Goal: Use online tool/utility: Utilize a website feature to perform a specific function

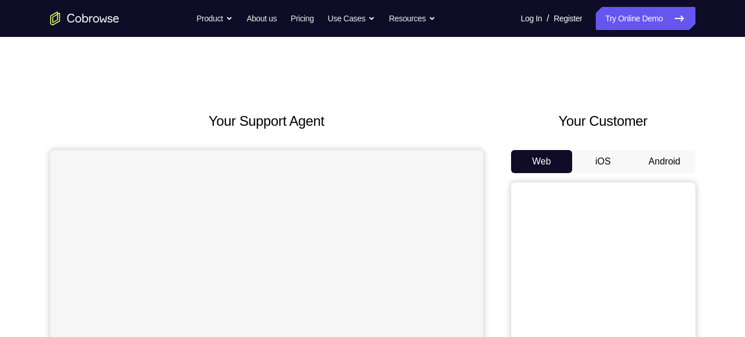
click at [677, 161] on button "Android" at bounding box center [665, 161] width 62 height 23
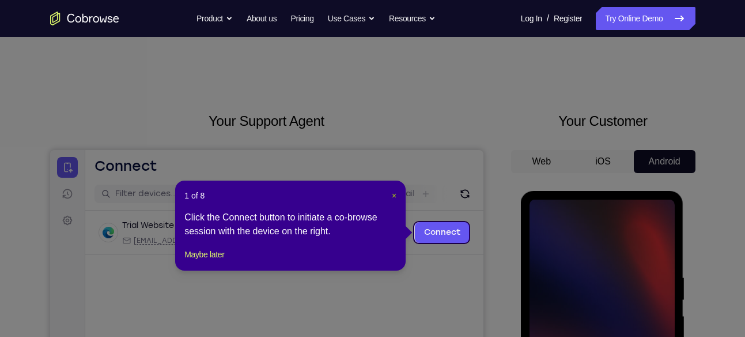
click at [393, 197] on span "×" at bounding box center [394, 195] width 5 height 9
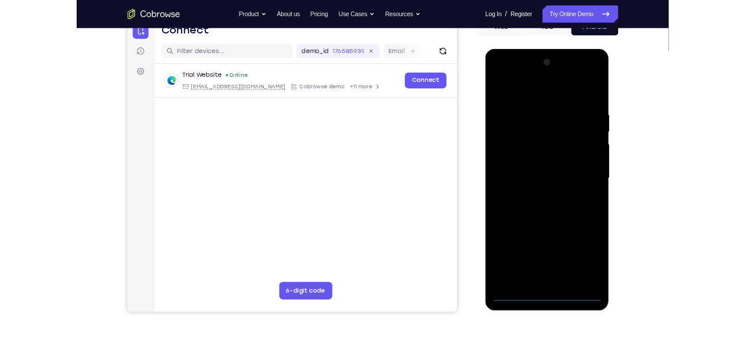
scroll to position [126, 0]
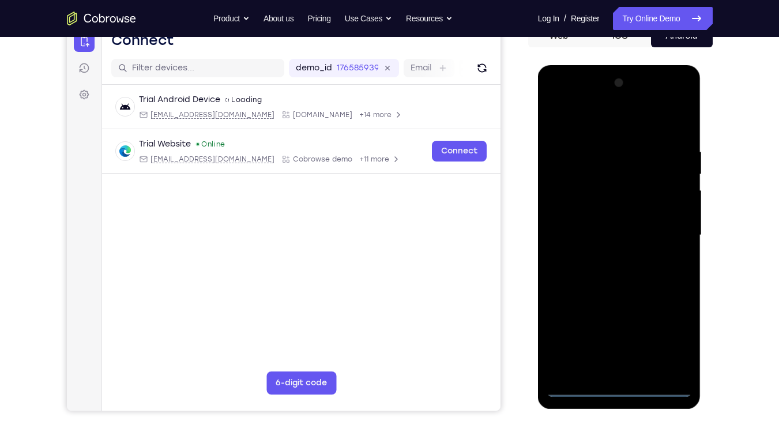
click at [618, 336] on div at bounding box center [618, 235] width 145 height 323
click at [671, 336] on div at bounding box center [618, 235] width 145 height 323
click at [591, 127] on div at bounding box center [618, 235] width 145 height 323
click at [668, 231] on div at bounding box center [618, 235] width 145 height 323
click at [609, 336] on div at bounding box center [618, 235] width 145 height 323
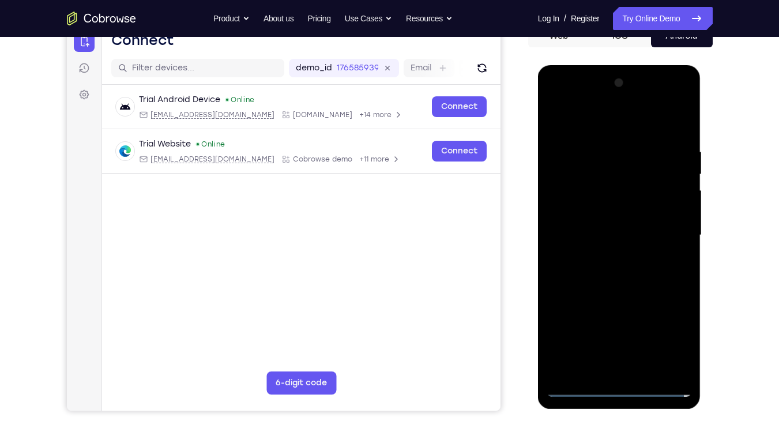
click at [593, 221] on div at bounding box center [618, 235] width 145 height 323
click at [595, 210] on div at bounding box center [618, 235] width 145 height 323
click at [610, 236] on div at bounding box center [618, 235] width 145 height 323
click at [619, 236] on div at bounding box center [618, 235] width 145 height 323
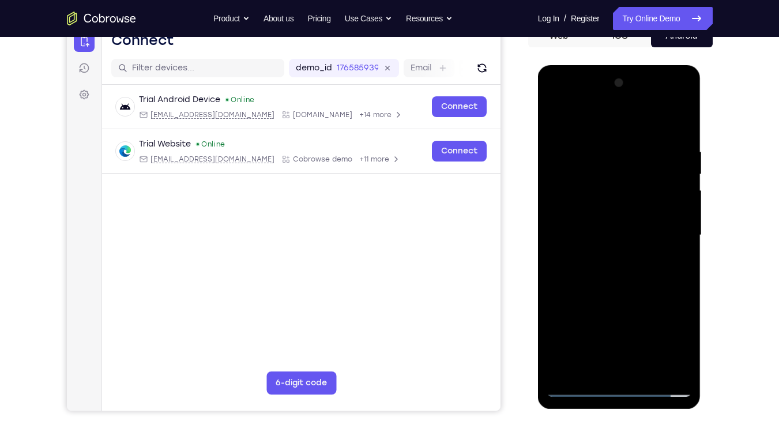
click at [617, 271] on div at bounding box center [618, 235] width 145 height 323
click at [681, 142] on div at bounding box center [618, 235] width 145 height 323
drag, startPoint x: 590, startPoint y: 128, endPoint x: 702, endPoint y: 129, distance: 112.4
click at [702, 129] on html "Online web based iOS Simulators and Android Emulators. Run iPhone, iPad, Mobile…" at bounding box center [620, 238] width 164 height 346
click at [682, 336] on div at bounding box center [618, 235] width 145 height 323
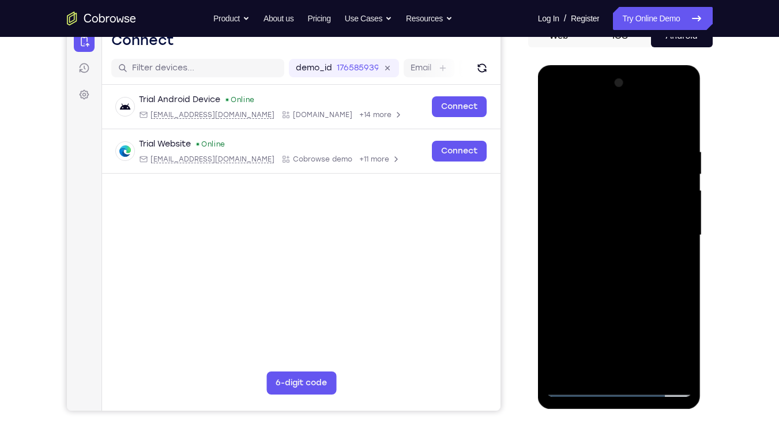
click at [680, 119] on div at bounding box center [618, 235] width 145 height 323
click at [557, 117] on div at bounding box center [618, 235] width 145 height 323
click at [647, 336] on div at bounding box center [618, 235] width 145 height 323
click at [616, 295] on div at bounding box center [618, 235] width 145 height 323
click at [580, 276] on div at bounding box center [618, 235] width 145 height 323
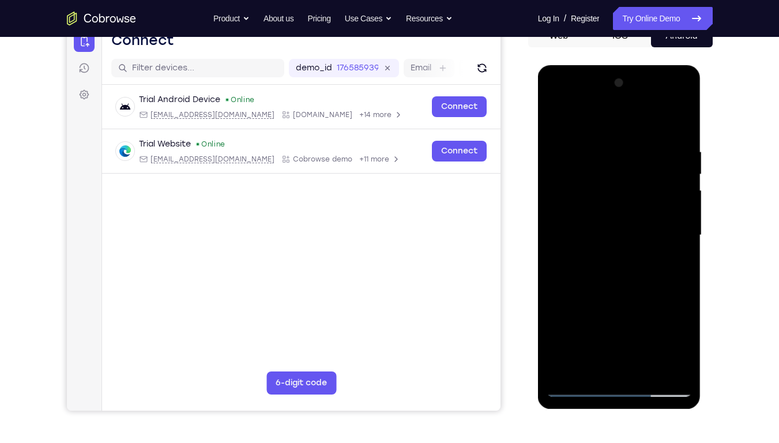
click at [555, 120] on div at bounding box center [618, 235] width 145 height 323
click at [598, 227] on div at bounding box center [618, 235] width 145 height 323
click at [555, 122] on div at bounding box center [618, 235] width 145 height 323
click at [581, 198] on div at bounding box center [618, 235] width 145 height 323
click at [554, 120] on div at bounding box center [618, 235] width 145 height 323
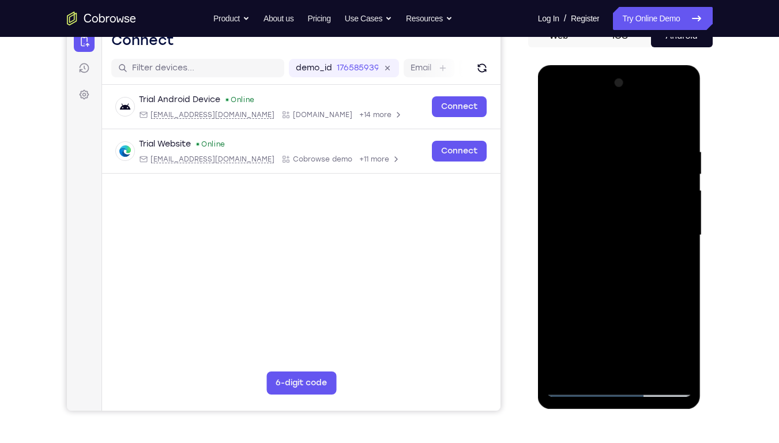
click at [554, 120] on div at bounding box center [618, 235] width 145 height 323
click at [602, 139] on div at bounding box center [618, 235] width 145 height 323
click at [665, 336] on div at bounding box center [618, 235] width 145 height 323
click at [681, 225] on div at bounding box center [618, 235] width 145 height 323
click at [662, 336] on div at bounding box center [618, 235] width 145 height 323
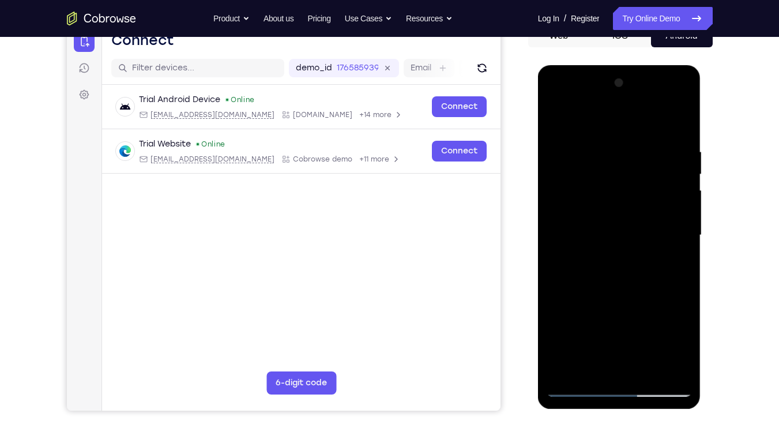
click at [681, 212] on div at bounding box center [618, 235] width 145 height 323
click at [662, 336] on div at bounding box center [618, 235] width 145 height 323
click at [676, 232] on div at bounding box center [618, 235] width 145 height 323
click at [640, 143] on div at bounding box center [618, 235] width 145 height 323
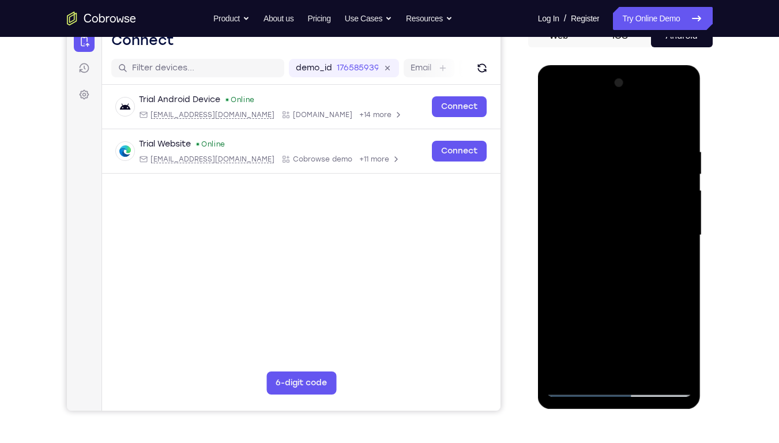
click at [679, 121] on div at bounding box center [618, 235] width 145 height 323
click at [564, 336] on div at bounding box center [618, 235] width 145 height 323
click at [648, 336] on div at bounding box center [618, 235] width 145 height 323
click at [609, 200] on div at bounding box center [618, 235] width 145 height 323
click at [618, 286] on div at bounding box center [618, 235] width 145 height 323
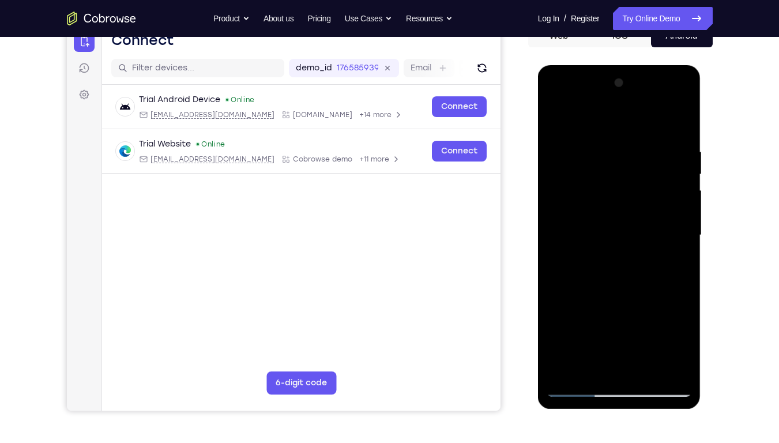
click at [556, 123] on div at bounding box center [618, 235] width 145 height 323
click at [560, 119] on div at bounding box center [618, 235] width 145 height 323
click at [683, 287] on div at bounding box center [618, 235] width 145 height 323
click at [595, 326] on div at bounding box center [618, 235] width 145 height 323
click at [572, 171] on div at bounding box center [618, 235] width 145 height 323
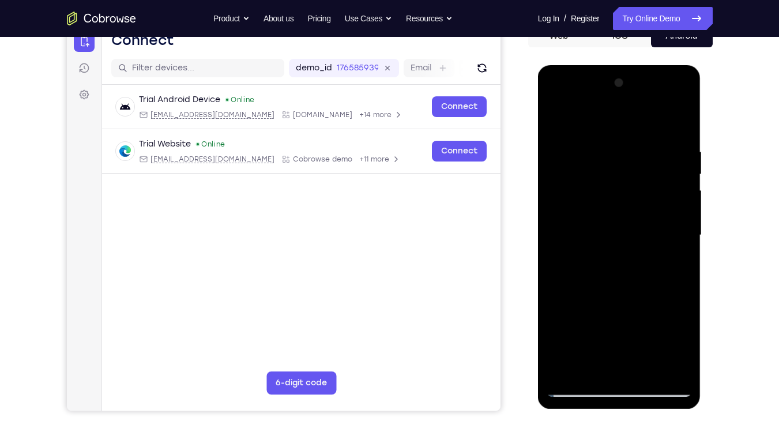
click at [619, 336] on div at bounding box center [618, 235] width 145 height 323
click at [556, 119] on div at bounding box center [618, 235] width 145 height 323
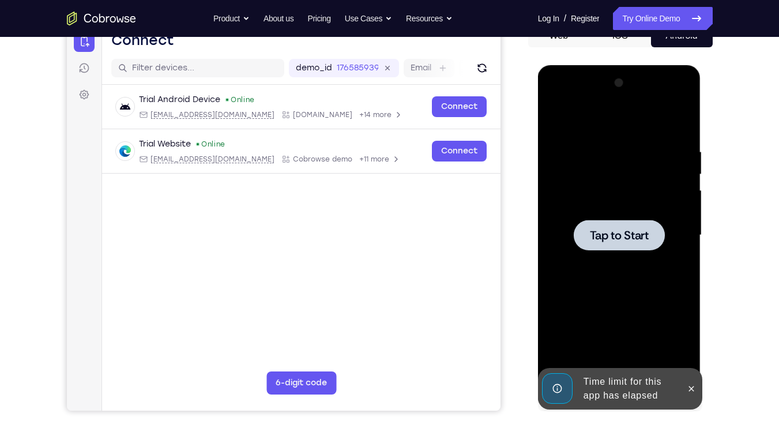
click at [606, 191] on div at bounding box center [618, 235] width 145 height 323
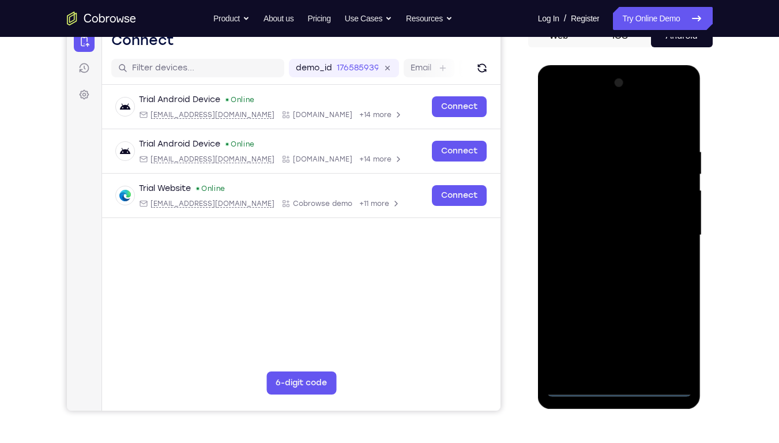
click at [618, 336] on div at bounding box center [618, 235] width 145 height 323
click at [671, 336] on div at bounding box center [618, 235] width 145 height 323
click at [588, 133] on div at bounding box center [618, 235] width 145 height 323
click at [668, 231] on div at bounding box center [618, 235] width 145 height 323
click at [604, 258] on div at bounding box center [618, 235] width 145 height 323
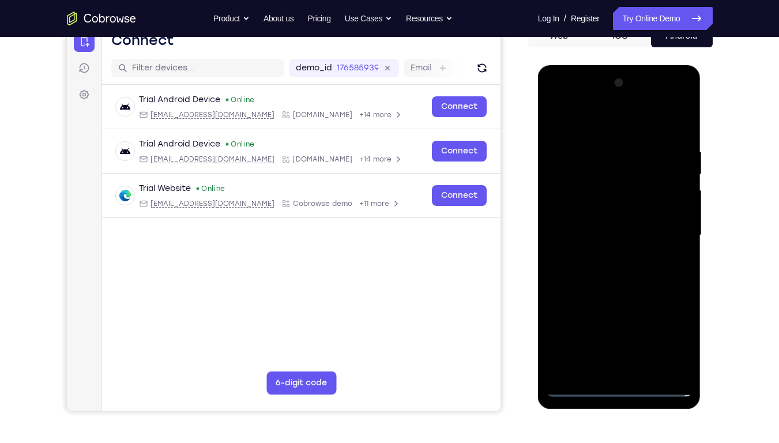
click at [597, 210] on div at bounding box center [618, 235] width 145 height 323
click at [599, 225] on div at bounding box center [618, 235] width 145 height 323
click at [621, 210] on div at bounding box center [618, 235] width 145 height 323
click at [686, 336] on div at bounding box center [618, 235] width 145 height 323
click at [649, 336] on div at bounding box center [618, 235] width 145 height 323
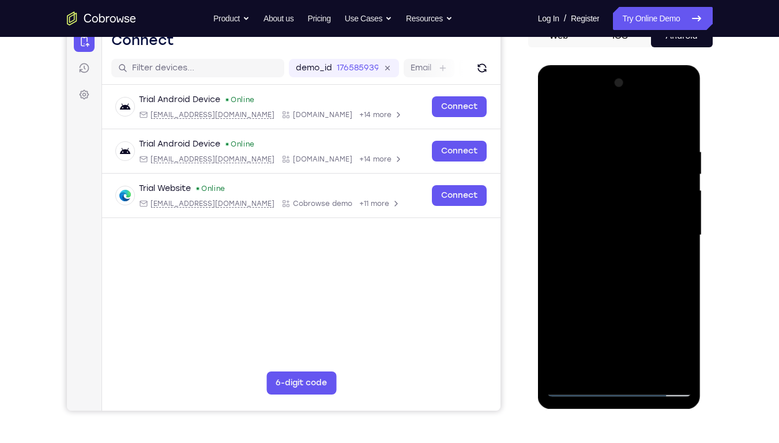
click at [616, 297] on div at bounding box center [618, 235] width 145 height 323
click at [599, 205] on div at bounding box center [618, 235] width 145 height 323
click at [611, 336] on div at bounding box center [618, 235] width 145 height 323
click at [637, 336] on div at bounding box center [618, 235] width 145 height 323
click at [592, 332] on div at bounding box center [618, 235] width 145 height 323
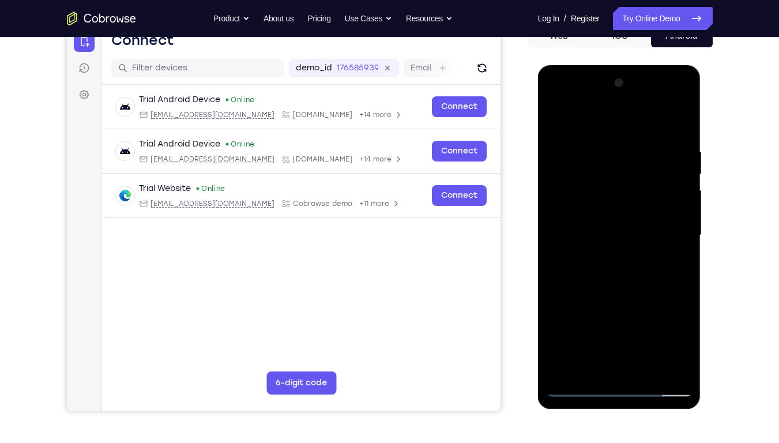
click at [647, 336] on div at bounding box center [618, 235] width 145 height 323
click at [602, 180] on div at bounding box center [618, 235] width 145 height 323
click at [604, 286] on div at bounding box center [618, 235] width 145 height 323
click at [681, 336] on div at bounding box center [618, 235] width 145 height 323
click at [614, 265] on div at bounding box center [618, 235] width 145 height 323
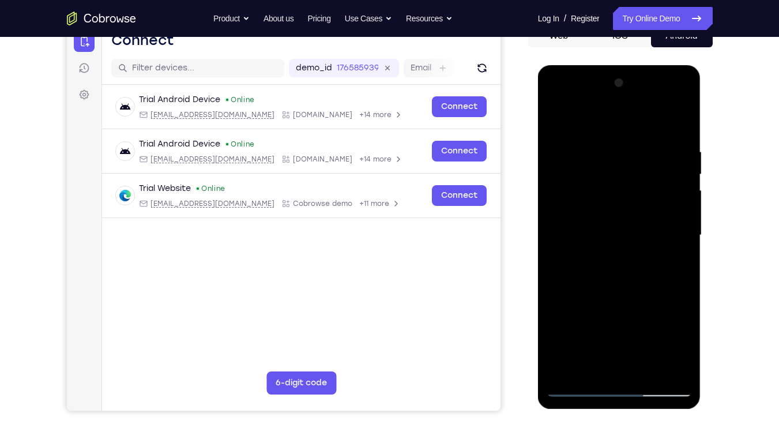
click at [676, 265] on div at bounding box center [618, 235] width 145 height 323
click at [556, 123] on div at bounding box center [618, 235] width 145 height 323
click at [595, 277] on div at bounding box center [618, 235] width 145 height 323
click at [555, 120] on div at bounding box center [618, 235] width 145 height 323
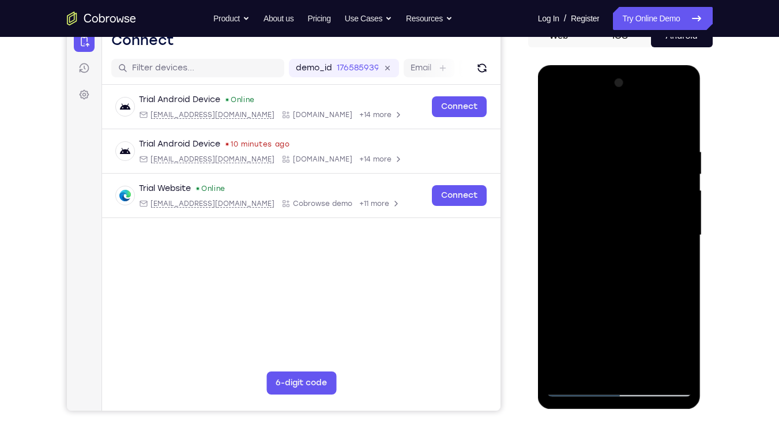
click at [589, 336] on div at bounding box center [618, 235] width 145 height 323
click at [577, 161] on div at bounding box center [618, 235] width 145 height 323
click at [647, 336] on div at bounding box center [618, 235] width 145 height 323
click at [585, 232] on div at bounding box center [618, 235] width 145 height 323
click at [554, 122] on div at bounding box center [618, 235] width 145 height 323
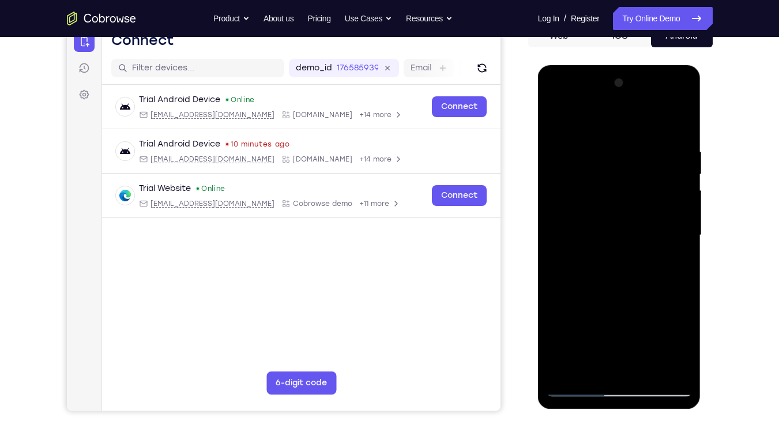
click at [592, 200] on div at bounding box center [618, 235] width 145 height 323
click at [686, 336] on div at bounding box center [618, 235] width 145 height 323
click at [558, 123] on div at bounding box center [618, 235] width 145 height 323
click at [596, 206] on div at bounding box center [618, 235] width 145 height 323
click at [557, 123] on div at bounding box center [618, 235] width 145 height 323
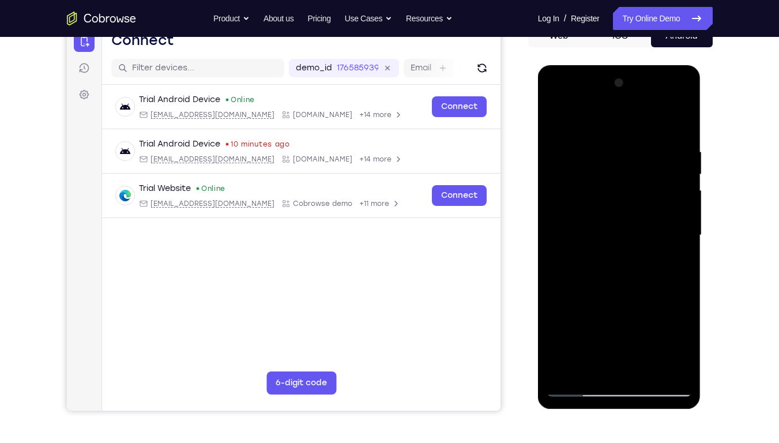
click at [587, 255] on div at bounding box center [618, 235] width 145 height 323
click at [648, 279] on div at bounding box center [618, 235] width 145 height 323
click at [639, 286] on div at bounding box center [618, 235] width 145 height 323
click at [605, 273] on div at bounding box center [618, 235] width 145 height 323
click at [556, 123] on div at bounding box center [618, 235] width 145 height 323
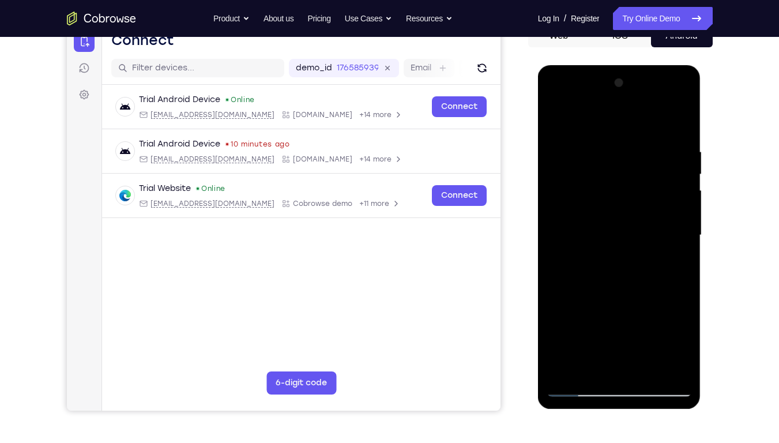
click at [601, 211] on div at bounding box center [618, 235] width 145 height 323
click at [557, 123] on div at bounding box center [618, 235] width 145 height 323
click at [589, 207] on div at bounding box center [618, 235] width 145 height 323
click at [620, 239] on div at bounding box center [618, 235] width 145 height 323
click at [634, 335] on div at bounding box center [618, 235] width 145 height 323
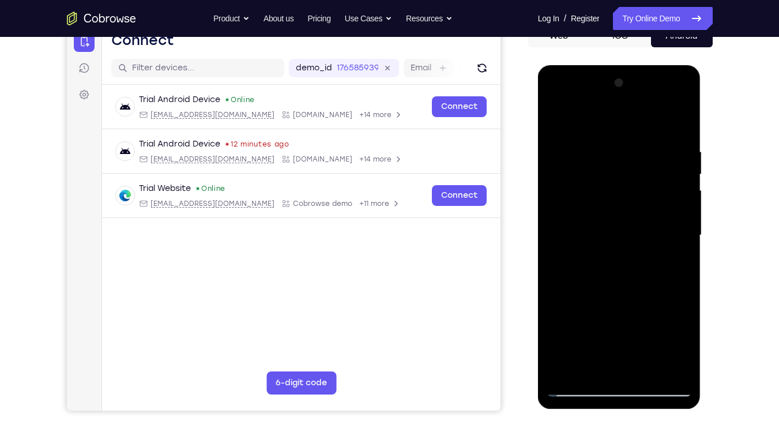
click at [634, 330] on div at bounding box center [618, 235] width 145 height 323
click at [591, 319] on div at bounding box center [618, 235] width 145 height 323
click at [601, 336] on div at bounding box center [618, 235] width 145 height 323
click at [555, 123] on div at bounding box center [618, 235] width 145 height 323
click at [602, 208] on div at bounding box center [618, 235] width 145 height 323
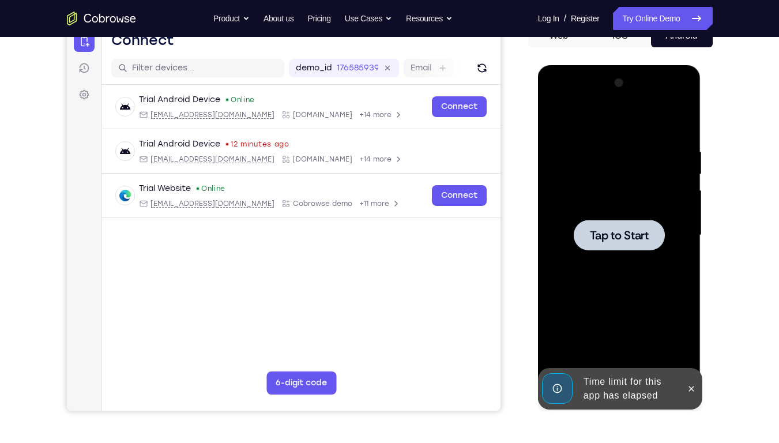
click at [604, 192] on div at bounding box center [618, 235] width 145 height 323
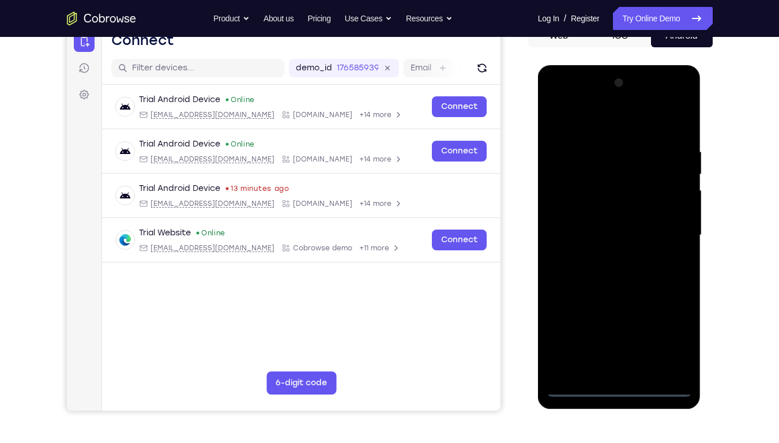
click at [621, 336] on div at bounding box center [618, 235] width 145 height 323
click at [669, 336] on div at bounding box center [618, 235] width 145 height 323
click at [578, 135] on div at bounding box center [618, 235] width 145 height 323
click at [578, 131] on div at bounding box center [618, 235] width 145 height 323
click at [664, 232] on div at bounding box center [618, 235] width 145 height 323
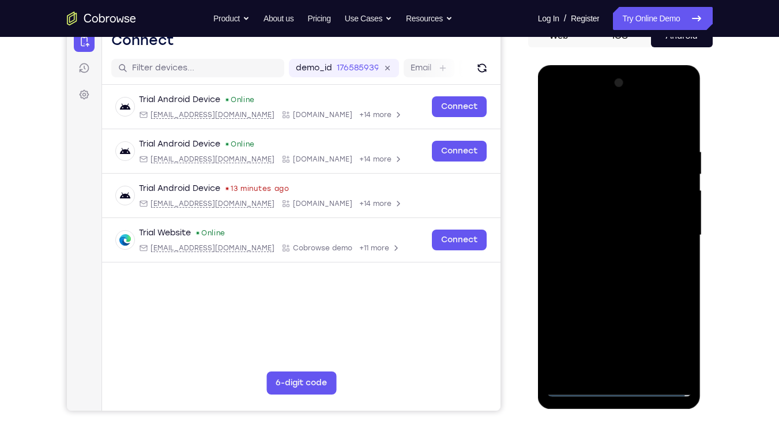
click at [603, 257] on div at bounding box center [618, 235] width 145 height 323
click at [585, 228] on div at bounding box center [618, 235] width 145 height 323
click at [585, 205] on div at bounding box center [618, 235] width 145 height 323
click at [613, 232] on div at bounding box center [618, 235] width 145 height 323
click at [681, 139] on div at bounding box center [618, 235] width 145 height 323
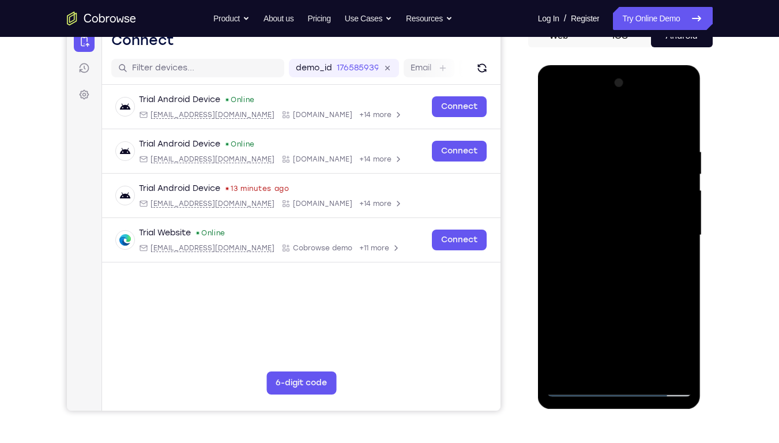
click at [687, 336] on div at bounding box center [618, 235] width 145 height 323
click at [647, 336] on div at bounding box center [618, 235] width 145 height 323
click at [604, 297] on div at bounding box center [618, 235] width 145 height 323
click at [585, 201] on div at bounding box center [618, 235] width 145 height 323
click at [607, 336] on div at bounding box center [618, 235] width 145 height 323
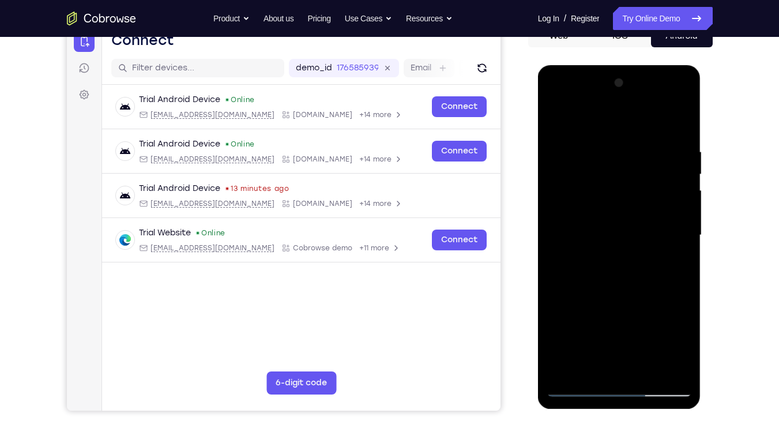
click at [554, 123] on div at bounding box center [618, 235] width 145 height 323
click at [557, 118] on div at bounding box center [618, 235] width 145 height 323
click at [634, 336] on div at bounding box center [618, 235] width 145 height 323
click at [558, 117] on div at bounding box center [618, 235] width 145 height 323
click at [617, 336] on div at bounding box center [618, 235] width 145 height 323
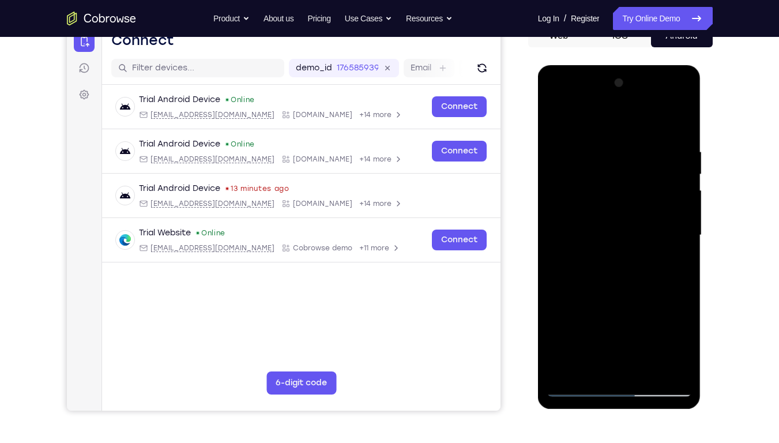
drag, startPoint x: 615, startPoint y: 278, endPoint x: 615, endPoint y: 149, distance: 128.5
click at [615, 149] on div at bounding box center [618, 235] width 145 height 323
click at [680, 314] on div at bounding box center [618, 235] width 145 height 323
click at [573, 225] on div at bounding box center [618, 235] width 145 height 323
click at [616, 175] on div at bounding box center [618, 235] width 145 height 323
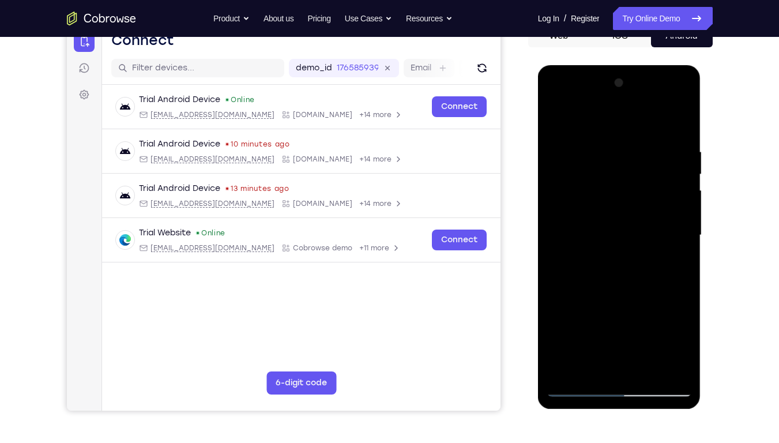
click at [662, 219] on div at bounding box center [618, 235] width 145 height 323
click at [622, 336] on div at bounding box center [618, 235] width 145 height 323
click at [647, 336] on div at bounding box center [618, 235] width 145 height 323
click at [594, 282] on div at bounding box center [618, 235] width 145 height 323
click at [555, 121] on div at bounding box center [618, 235] width 145 height 323
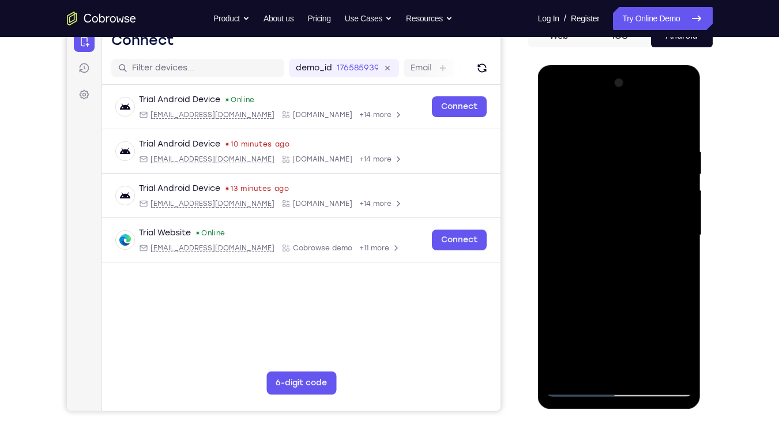
click at [603, 202] on div at bounding box center [618, 235] width 145 height 323
click at [556, 121] on div at bounding box center [618, 235] width 145 height 323
click at [601, 202] on div at bounding box center [618, 235] width 145 height 323
click at [678, 336] on div at bounding box center [618, 235] width 145 height 323
click at [557, 124] on div at bounding box center [618, 235] width 145 height 323
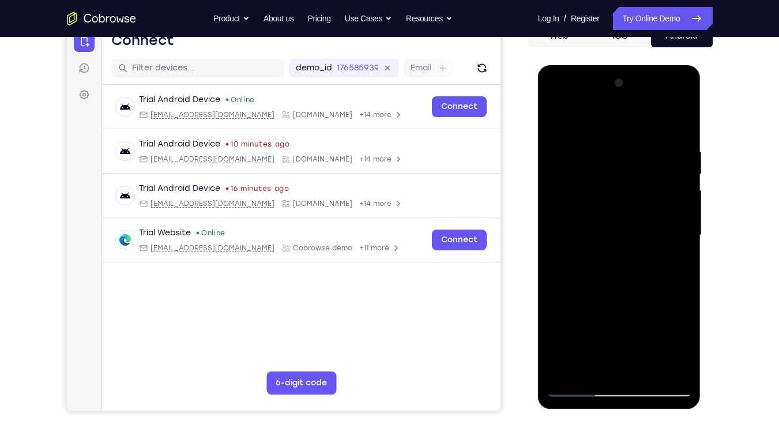
click at [555, 118] on div at bounding box center [618, 235] width 145 height 323
click at [595, 336] on div at bounding box center [618, 235] width 145 height 323
click at [648, 336] on div at bounding box center [618, 235] width 145 height 323
click at [587, 209] on div at bounding box center [618, 235] width 145 height 323
click at [623, 205] on div at bounding box center [618, 235] width 145 height 323
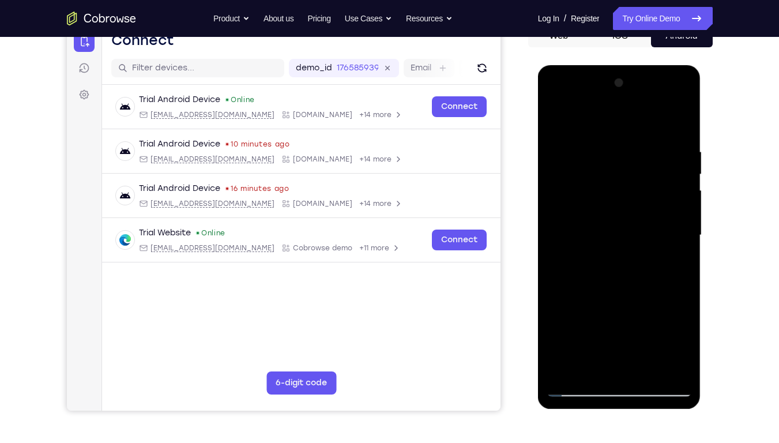
click at [629, 314] on div at bounding box center [618, 235] width 145 height 323
click at [556, 121] on div at bounding box center [618, 235] width 145 height 323
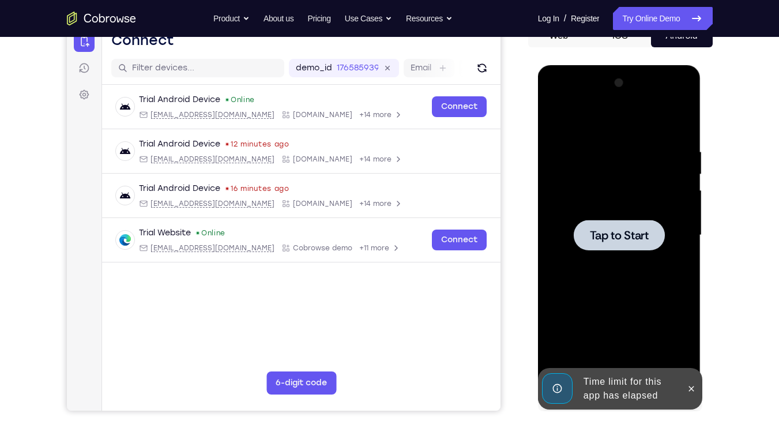
click at [592, 183] on div at bounding box center [618, 235] width 145 height 323
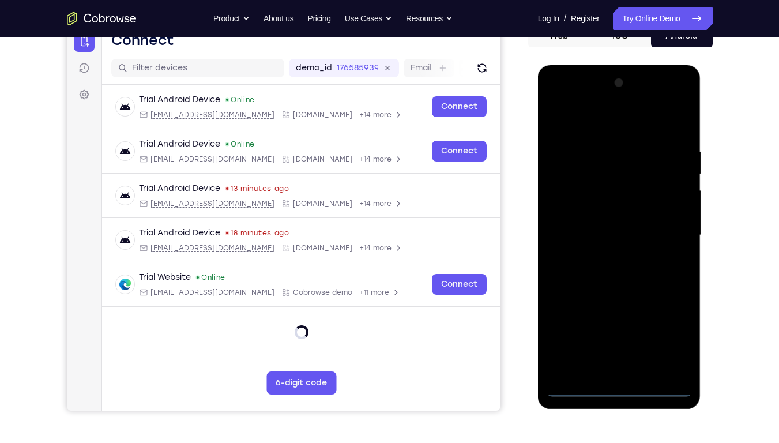
click at [620, 336] on div at bounding box center [618, 235] width 145 height 323
click at [622, 336] on div at bounding box center [618, 235] width 145 height 323
click at [668, 336] on div at bounding box center [618, 235] width 145 height 323
click at [579, 117] on div at bounding box center [618, 235] width 145 height 323
click at [666, 227] on div at bounding box center [618, 235] width 145 height 323
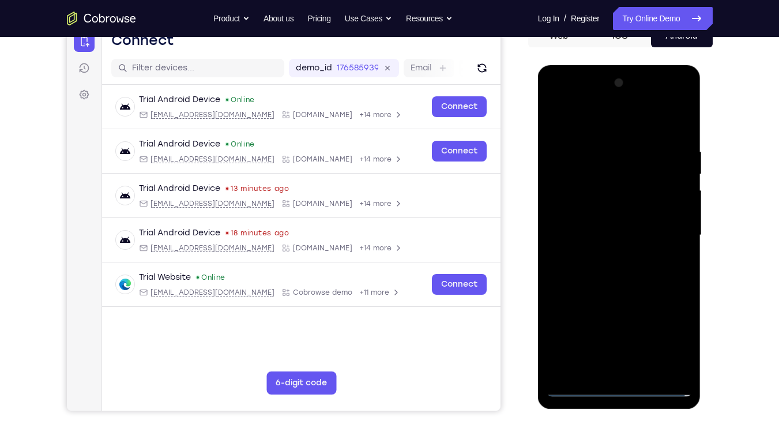
click at [603, 259] on div at bounding box center [618, 235] width 145 height 323
click at [594, 210] on div at bounding box center [618, 235] width 145 height 323
click at [594, 224] on div at bounding box center [618, 235] width 145 height 323
click at [624, 210] on div at bounding box center [618, 235] width 145 height 323
click at [686, 336] on div at bounding box center [618, 235] width 145 height 323
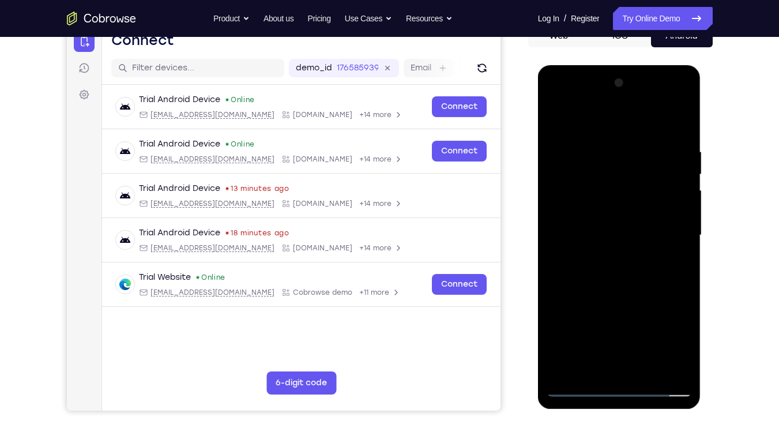
click at [649, 336] on div at bounding box center [618, 235] width 145 height 323
click at [612, 297] on div at bounding box center [618, 235] width 145 height 323
click at [581, 206] on div at bounding box center [618, 235] width 145 height 323
click at [602, 336] on div at bounding box center [618, 235] width 145 height 323
click at [554, 123] on div at bounding box center [618, 235] width 145 height 323
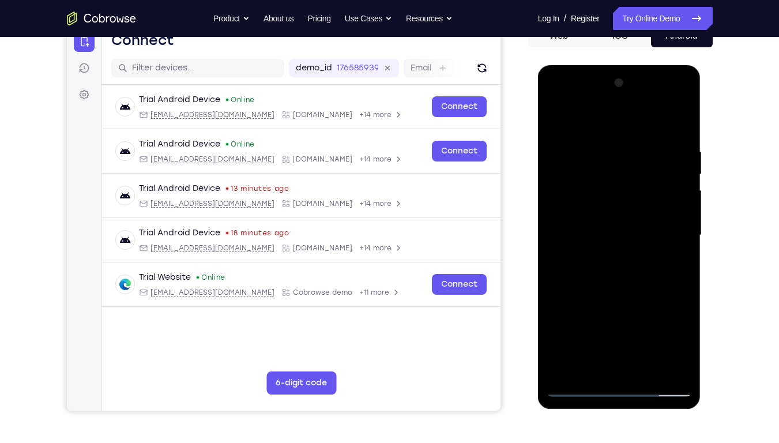
click at [554, 123] on div at bounding box center [618, 235] width 145 height 323
click at [599, 148] on div at bounding box center [618, 235] width 145 height 323
click at [664, 336] on div at bounding box center [618, 235] width 145 height 323
click at [679, 123] on div at bounding box center [618, 235] width 145 height 323
click at [645, 336] on div at bounding box center [618, 235] width 145 height 323
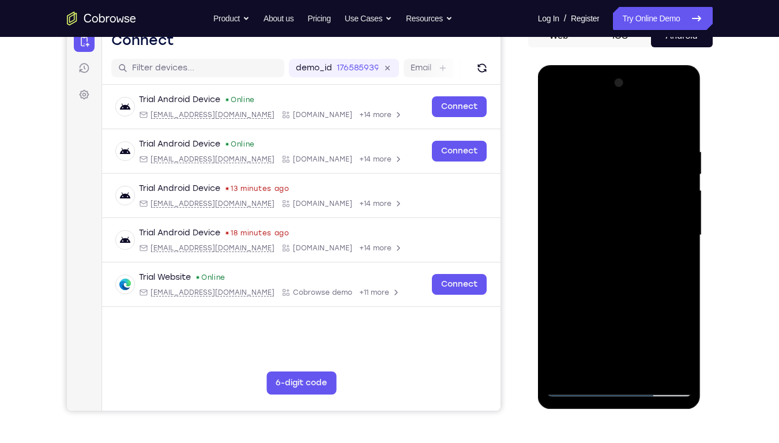
click at [594, 208] on div at bounding box center [618, 235] width 145 height 323
click at [556, 124] on div at bounding box center [618, 235] width 145 height 323
click at [587, 336] on div at bounding box center [618, 235] width 145 height 323
click at [558, 122] on div at bounding box center [618, 235] width 145 height 323
click at [588, 213] on div at bounding box center [618, 235] width 145 height 323
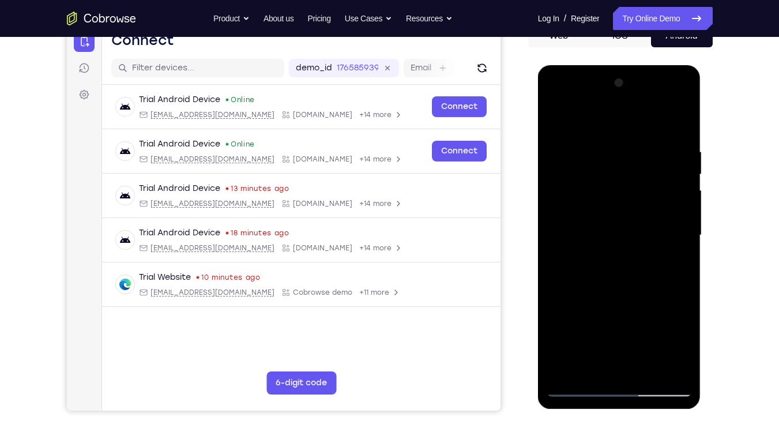
click at [556, 122] on div at bounding box center [618, 235] width 145 height 323
click at [681, 250] on div at bounding box center [618, 235] width 145 height 323
click at [644, 336] on div at bounding box center [618, 235] width 145 height 323
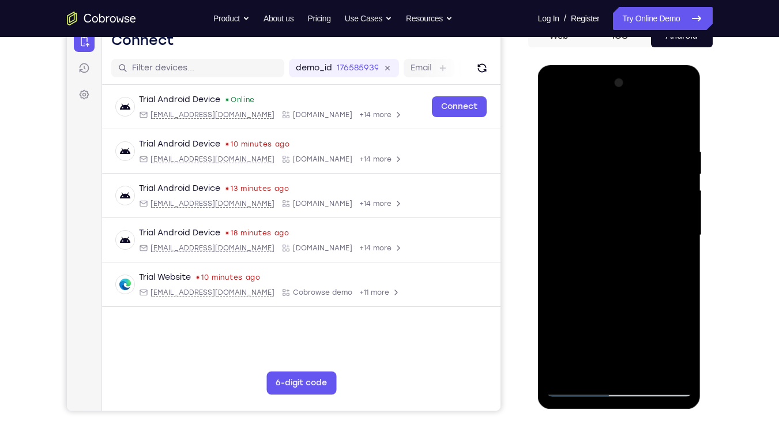
click at [595, 205] on div at bounding box center [618, 235] width 145 height 323
click at [554, 126] on div at bounding box center [618, 235] width 145 height 323
click at [556, 122] on div at bounding box center [618, 235] width 145 height 323
click at [622, 336] on div at bounding box center [618, 235] width 145 height 323
drag, startPoint x: 626, startPoint y: 253, endPoint x: 632, endPoint y: 96, distance: 156.9
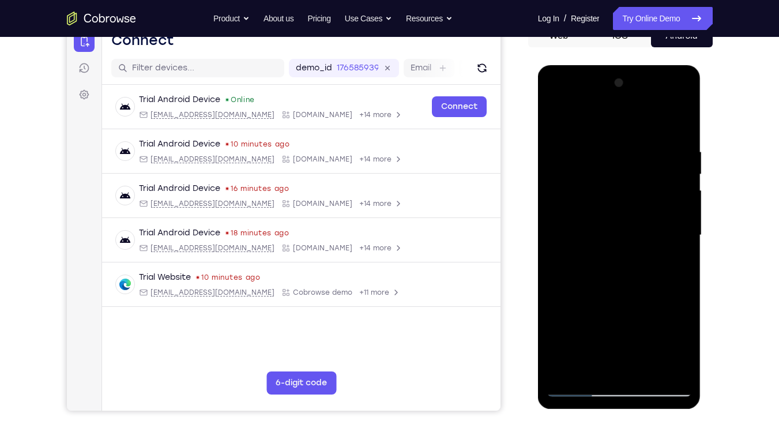
click at [632, 96] on div at bounding box center [618, 235] width 145 height 323
click at [649, 336] on div at bounding box center [618, 235] width 145 height 323
click at [588, 202] on div at bounding box center [618, 235] width 145 height 323
click at [558, 120] on div at bounding box center [618, 235] width 145 height 323
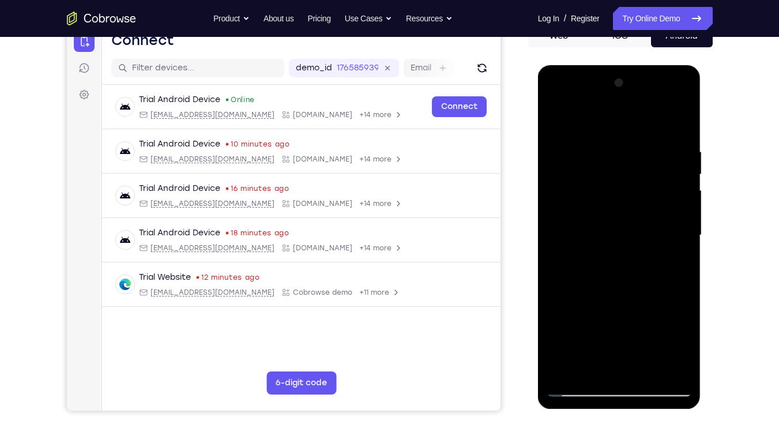
click at [619, 336] on div at bounding box center [618, 235] width 145 height 323
drag, startPoint x: 615, startPoint y: 277, endPoint x: 628, endPoint y: 145, distance: 132.6
click at [628, 145] on div at bounding box center [618, 235] width 145 height 323
drag, startPoint x: 618, startPoint y: 282, endPoint x: 618, endPoint y: 312, distance: 30.0
click at [618, 312] on div at bounding box center [618, 235] width 145 height 323
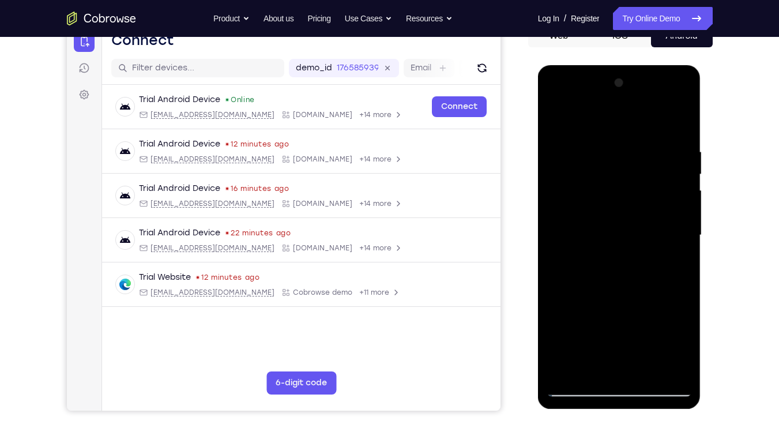
click at [683, 267] on div at bounding box center [618, 235] width 145 height 323
drag, startPoint x: 611, startPoint y: 284, endPoint x: 623, endPoint y: 168, distance: 116.5
click at [623, 168] on div at bounding box center [618, 235] width 145 height 323
drag, startPoint x: 614, startPoint y: 299, endPoint x: 613, endPoint y: 177, distance: 121.0
click at [613, 177] on div at bounding box center [618, 235] width 145 height 323
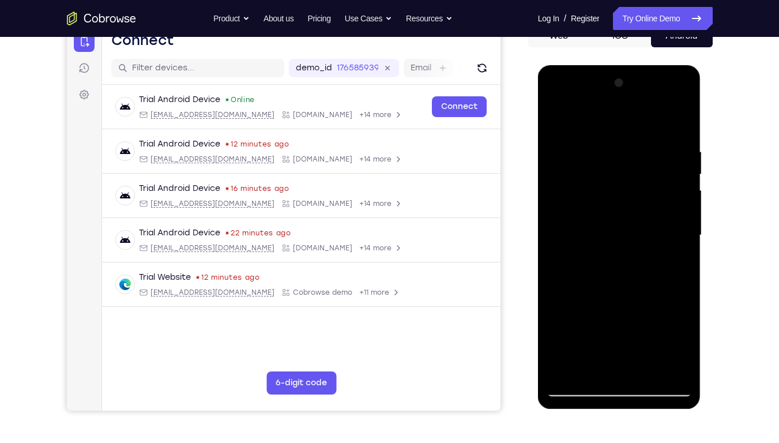
drag, startPoint x: 627, startPoint y: 295, endPoint x: 631, endPoint y: 98, distance: 197.1
click at [631, 98] on div at bounding box center [618, 235] width 145 height 323
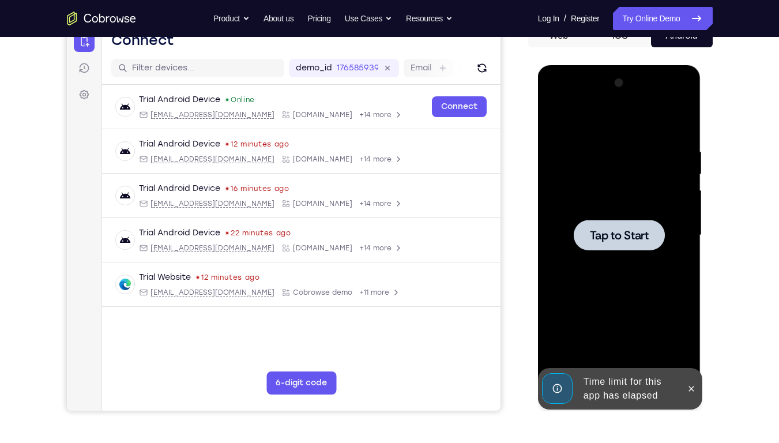
click at [618, 192] on div at bounding box center [618, 235] width 145 height 323
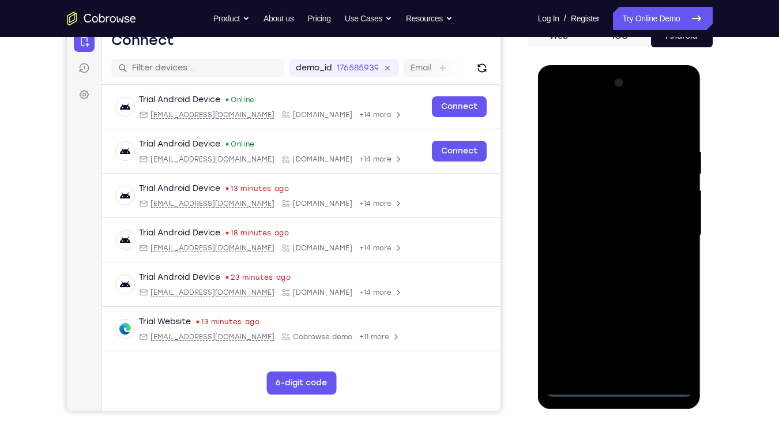
click at [623, 336] on div at bounding box center [618, 235] width 145 height 323
click at [670, 336] on div at bounding box center [618, 235] width 145 height 323
click at [585, 122] on div at bounding box center [618, 235] width 145 height 323
click at [566, 198] on div at bounding box center [618, 235] width 145 height 323
click at [601, 237] on div at bounding box center [618, 235] width 145 height 323
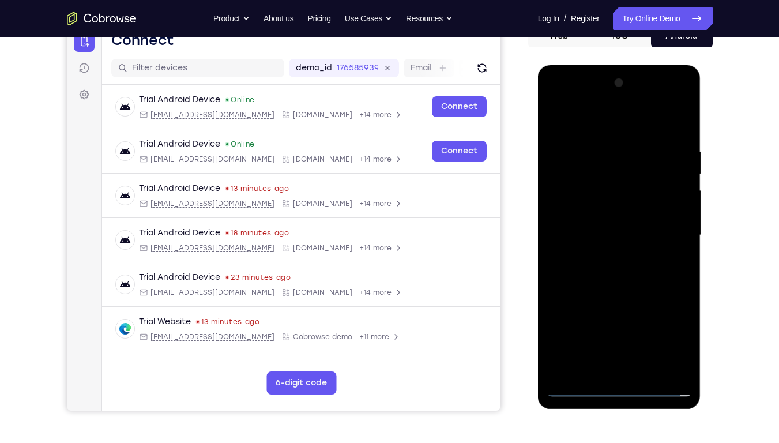
click at [601, 229] on div at bounding box center [618, 235] width 145 height 323
click at [612, 247] on div at bounding box center [618, 235] width 145 height 323
click at [618, 336] on div at bounding box center [618, 235] width 145 height 323
click at [580, 134] on div at bounding box center [618, 235] width 145 height 323
click at [667, 171] on div at bounding box center [618, 235] width 145 height 323
